Goal: Task Accomplishment & Management: Complete application form

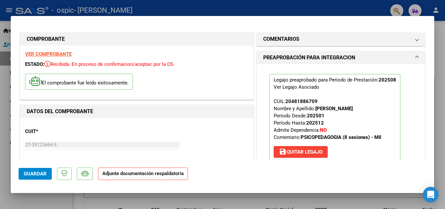
click at [290, 199] on button "Agregar Documento" at bounding box center [301, 205] width 64 height 12
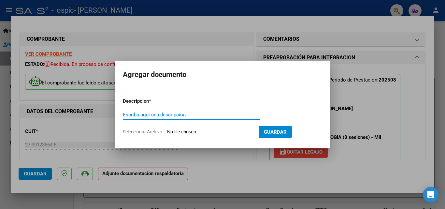
scroll to position [158, 0]
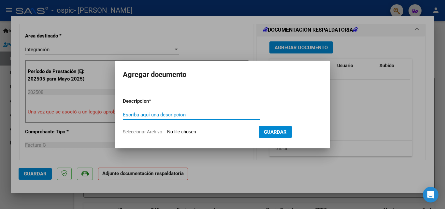
click at [196, 131] on input "Seleccionar Archivo" at bounding box center [210, 132] width 86 height 6
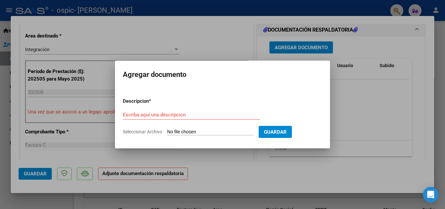
type input "C:\fakepath\[PERSON_NAME][DATE] (1).pdf"
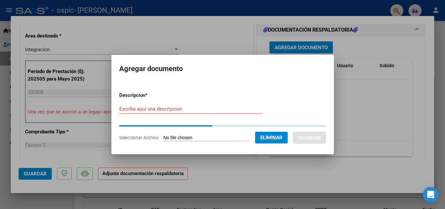
click at [207, 110] on input "Escriba aquí una descripcion" at bounding box center [190, 109] width 143 height 6
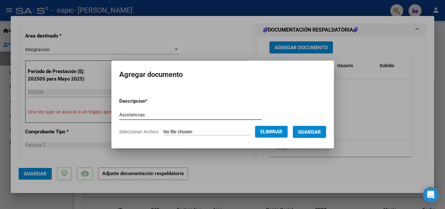
click at [119, 115] on input "Asistencias" at bounding box center [190, 115] width 143 height 6
type input "Planilla de asistencias"
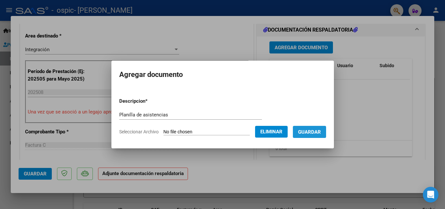
click at [317, 132] on span "Guardar" at bounding box center [309, 132] width 23 height 6
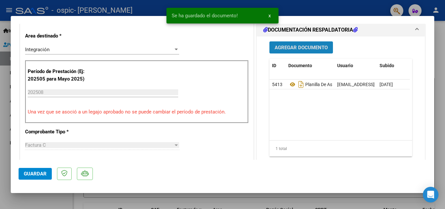
click at [294, 46] on span "Agregar Documento" at bounding box center [301, 48] width 53 height 6
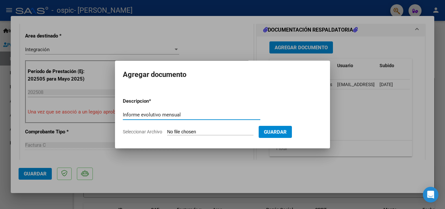
type input "Informe evolutivo mensual"
click at [203, 132] on input "Seleccionar Archivo" at bounding box center [210, 132] width 86 height 6
type input "C:\fakepath\INFORME [PERSON_NAME][DATE].pdf"
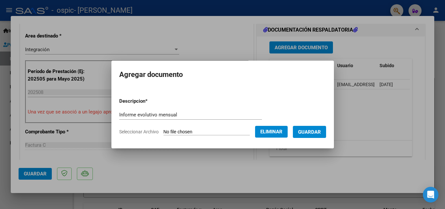
click at [315, 135] on span "Guardar" at bounding box center [309, 132] width 23 height 6
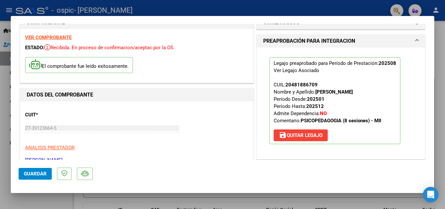
scroll to position [0, 0]
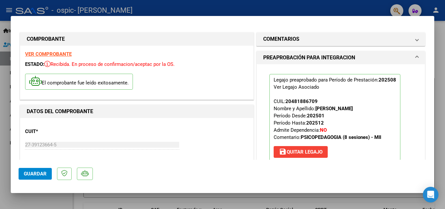
click at [26, 174] on span "Guardar" at bounding box center [35, 174] width 23 height 6
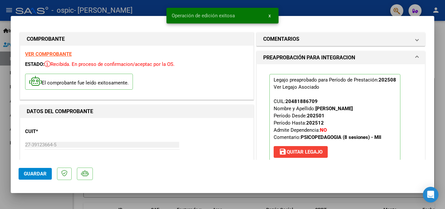
click at [435, 61] on div at bounding box center [222, 104] width 445 height 209
